Goal: Information Seeking & Learning: Learn about a topic

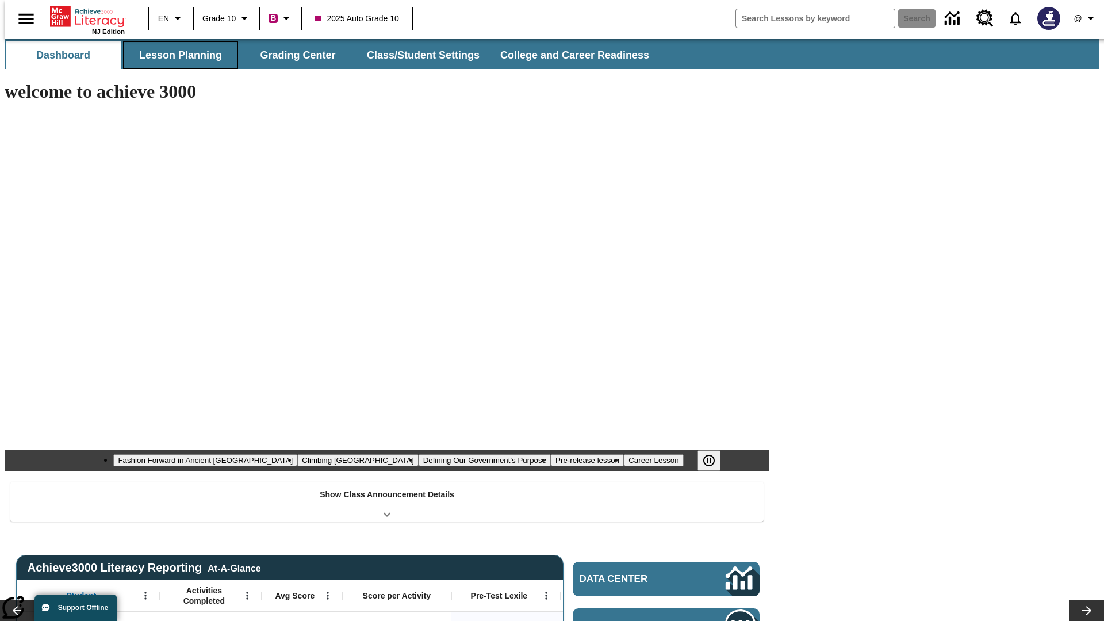
click at [176, 55] on button "Lesson Planning" at bounding box center [180, 55] width 115 height 28
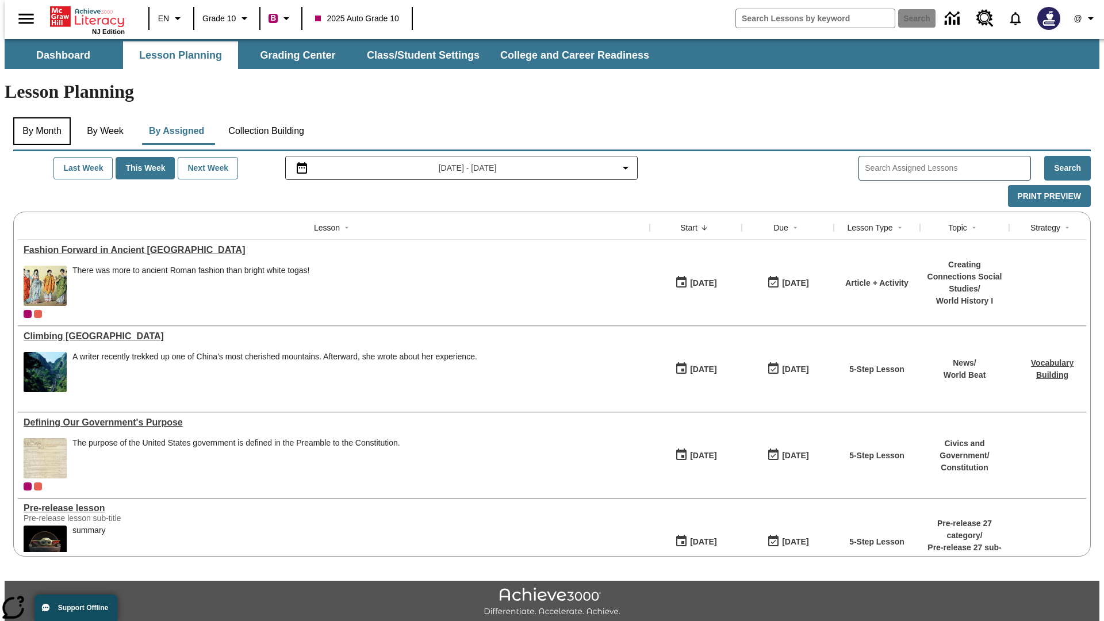
click at [39, 117] on button "By Month" at bounding box center [42, 131] width 58 height 28
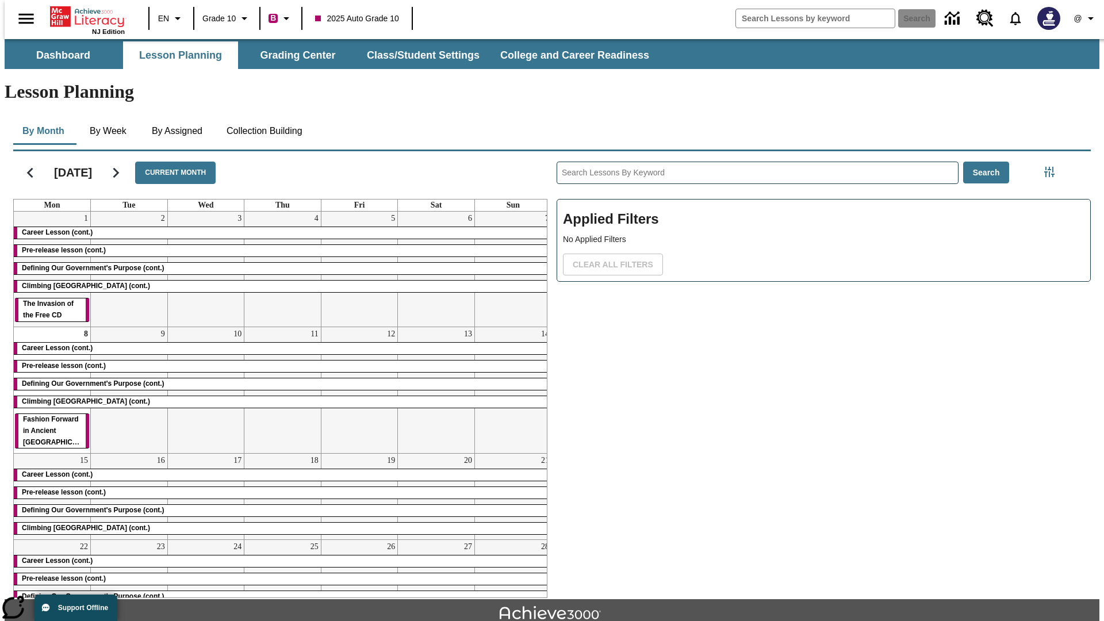
click at [278, 227] on div "Career Lesson (cont.)" at bounding box center [283, 233] width 538 height 12
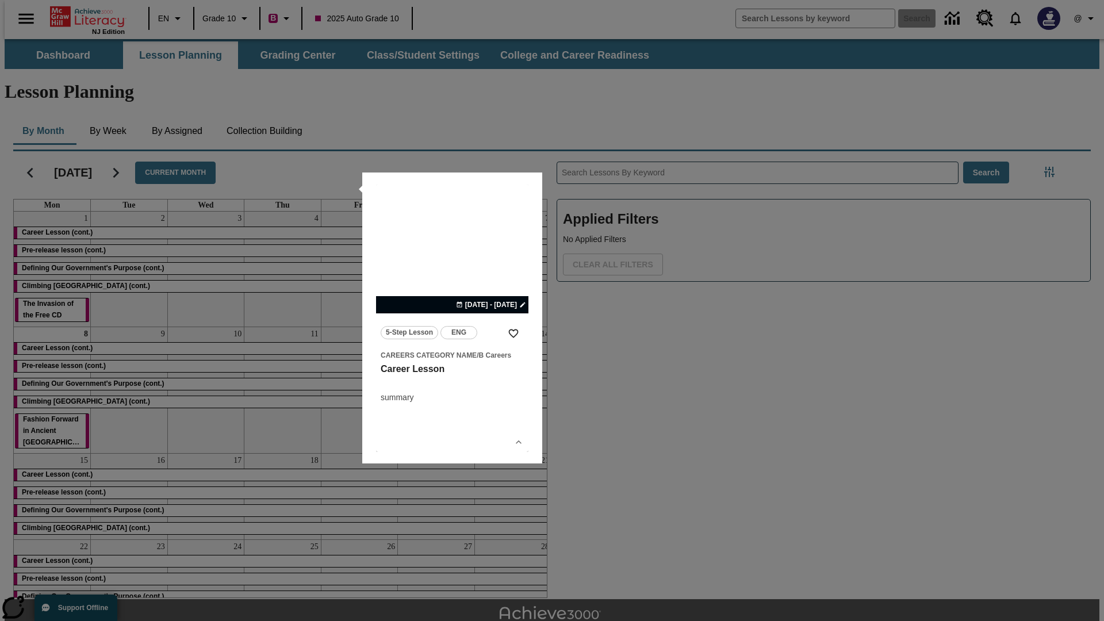
scroll to position [25, 0]
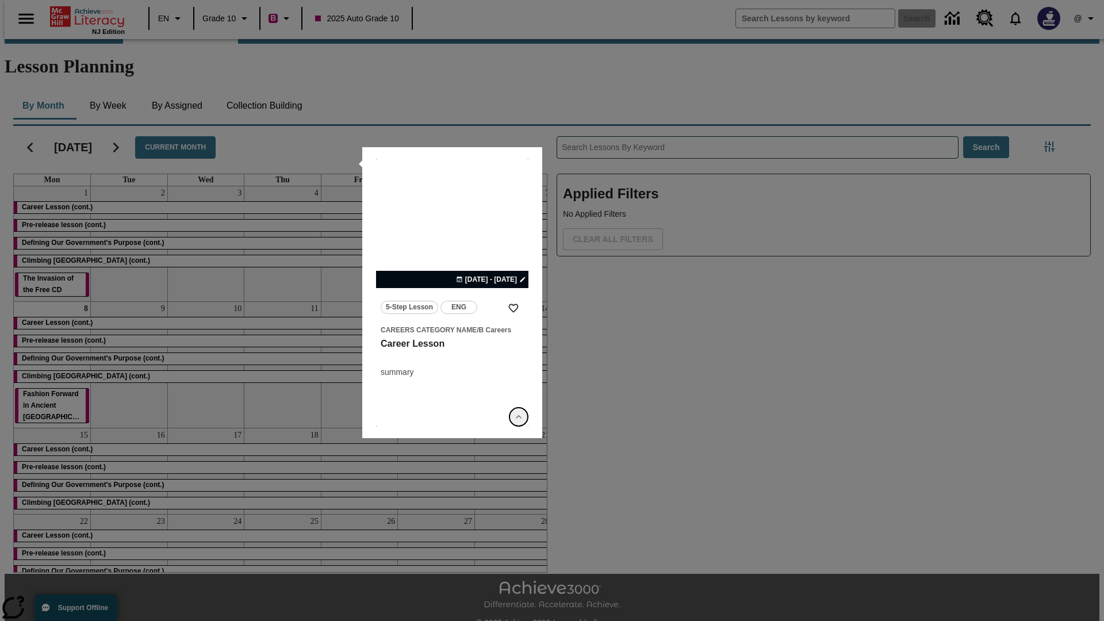
click at [519, 417] on icon "Show Details" at bounding box center [519, 417] width 12 height 12
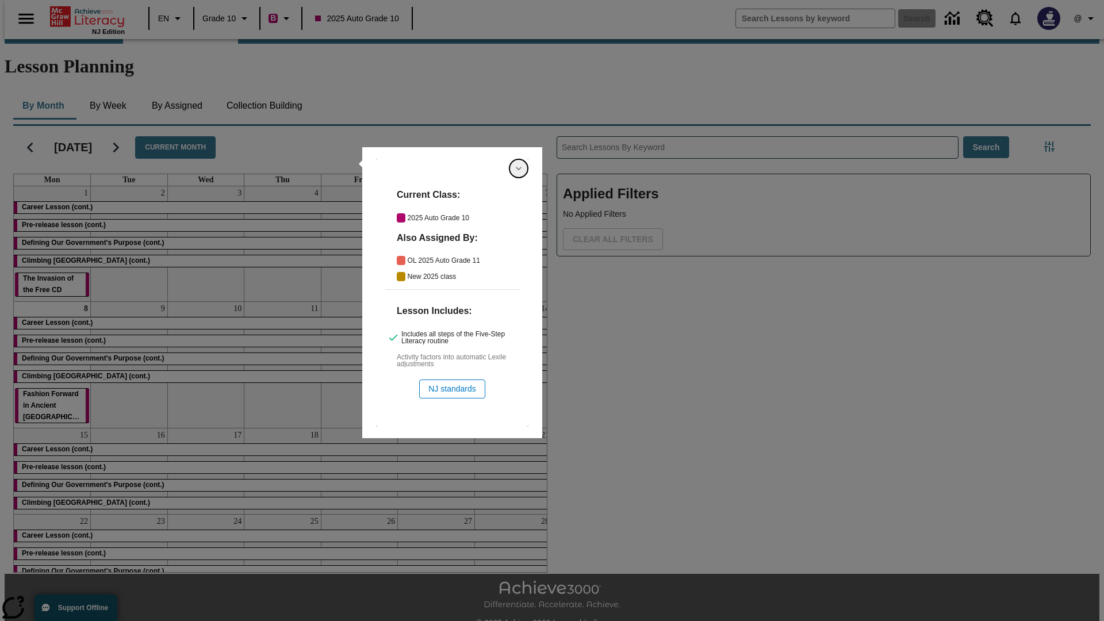
click at [519, 168] on icon "Hide Details" at bounding box center [519, 169] width 12 height 12
